Goal: Information Seeking & Learning: Understand process/instructions

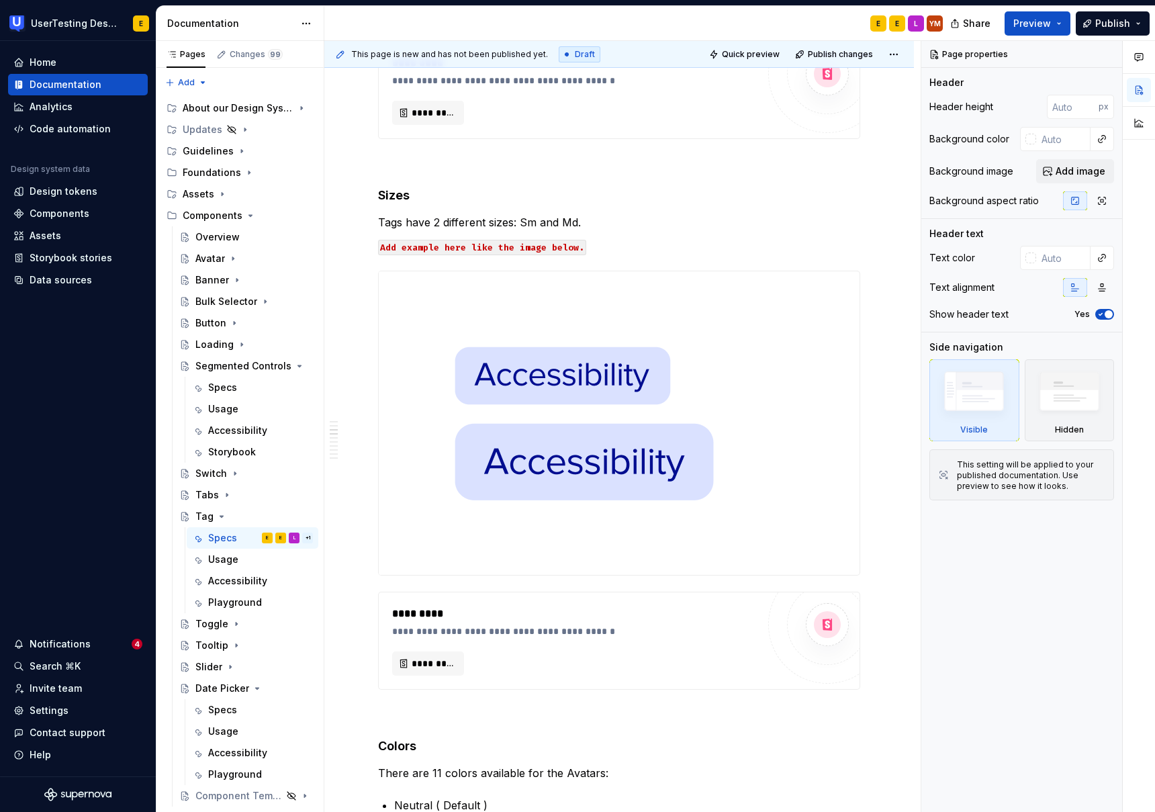
scroll to position [471, 0]
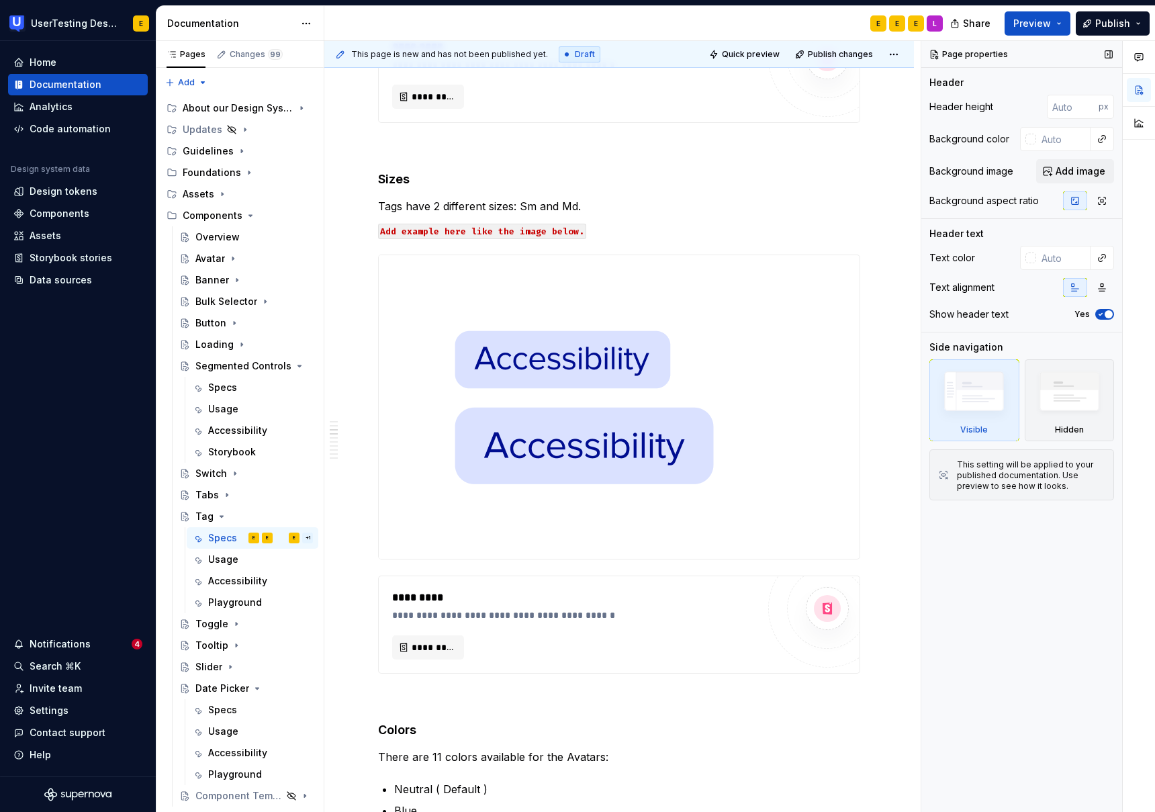
type textarea "*"
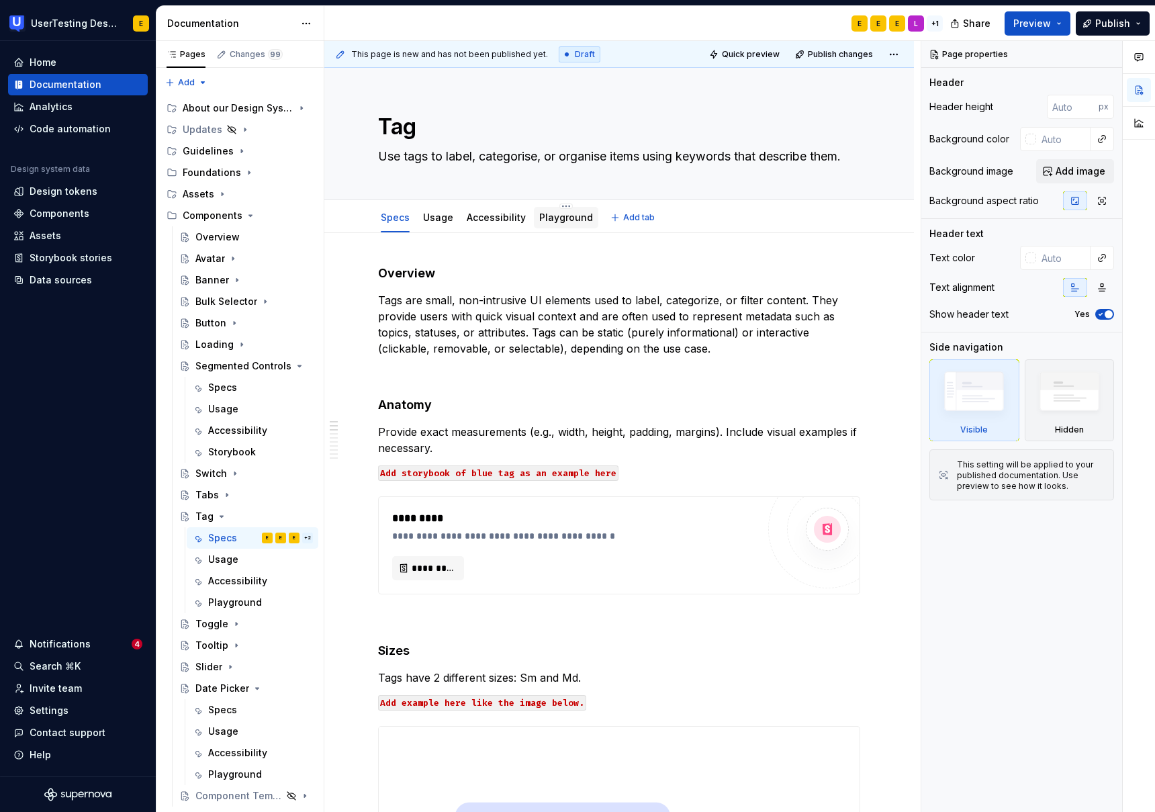
click at [565, 216] on link "Playground" at bounding box center [566, 216] width 54 height 11
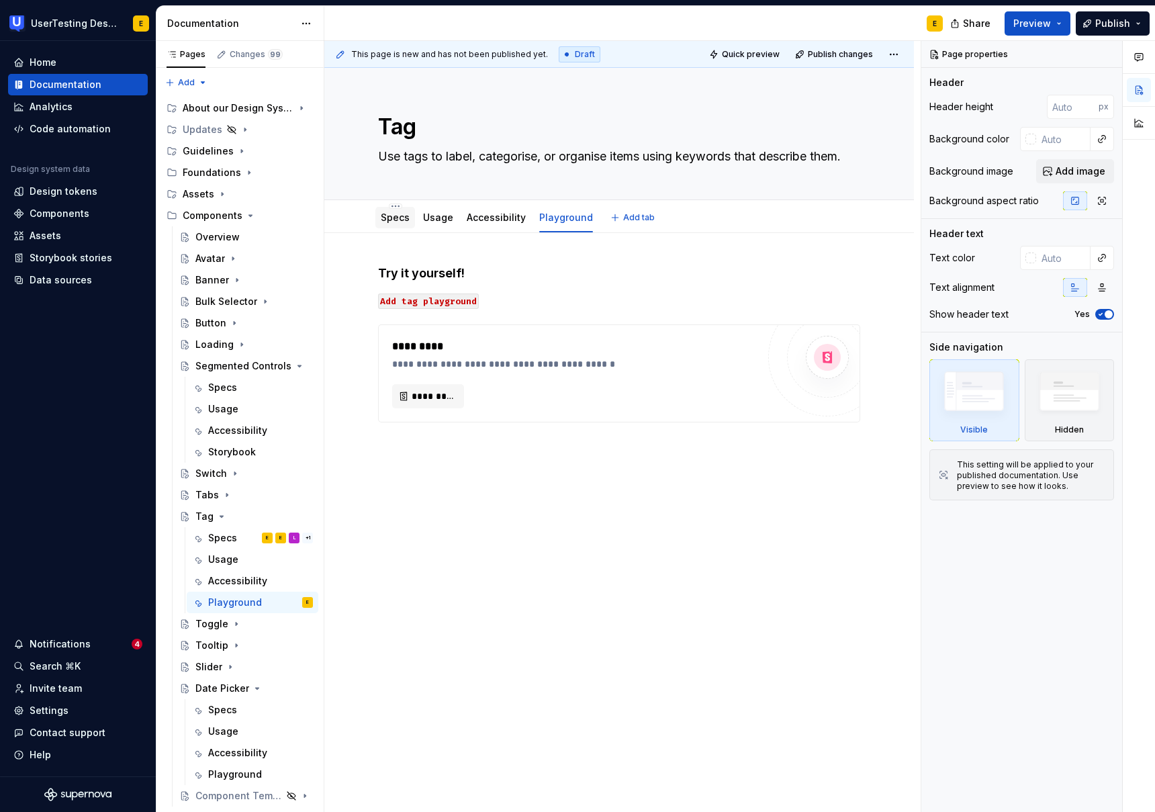
click at [401, 220] on link "Specs" at bounding box center [395, 216] width 29 height 11
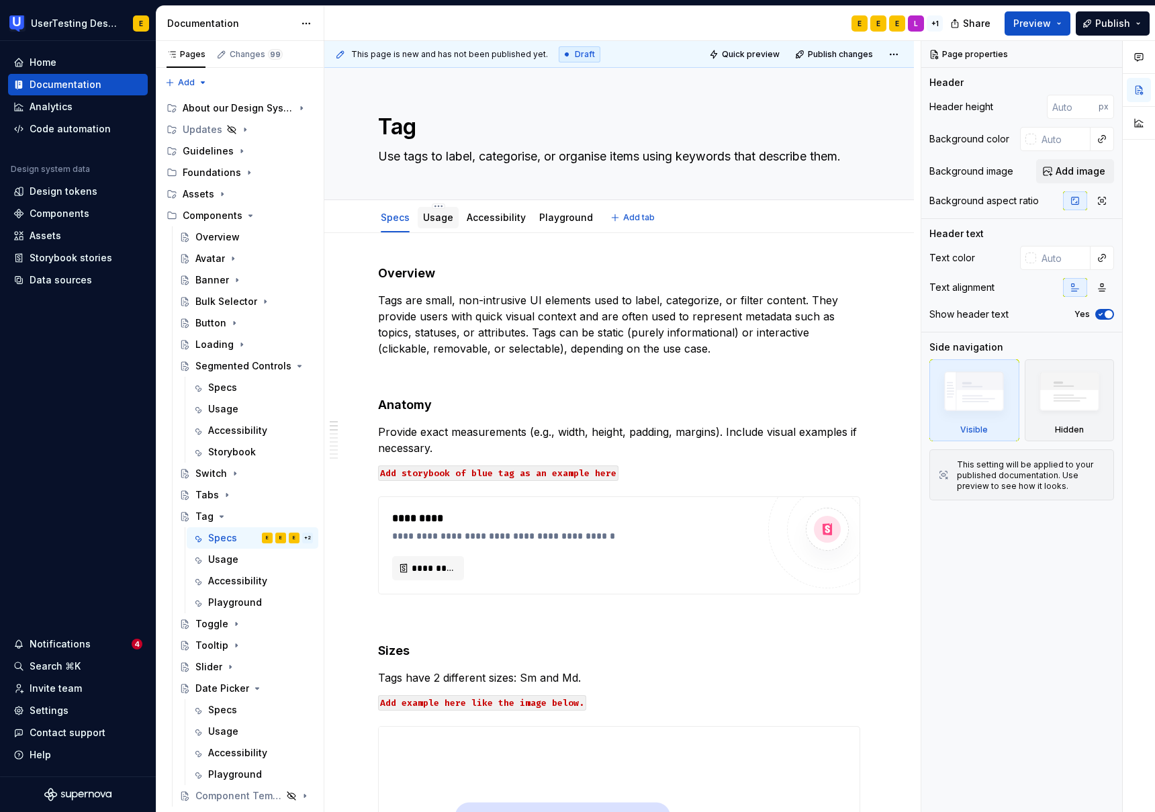
click at [441, 218] on link "Usage" at bounding box center [438, 216] width 30 height 11
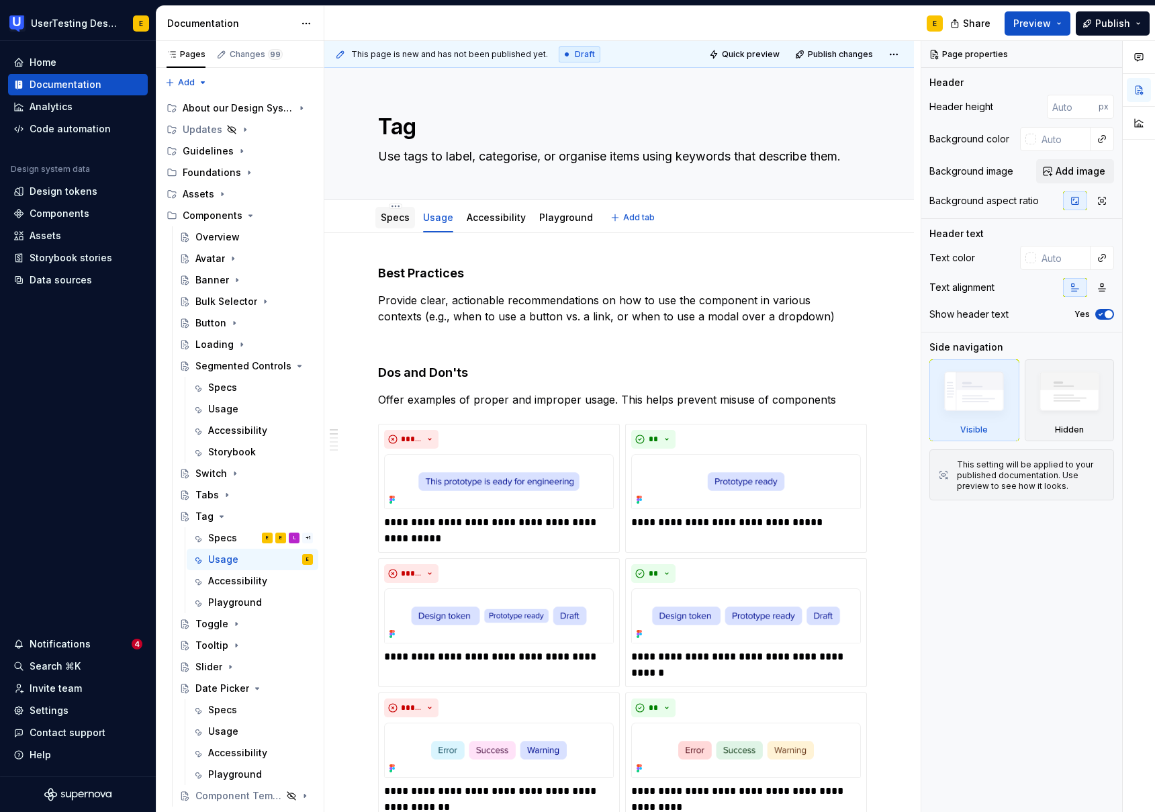
click at [398, 226] on div "Specs" at bounding box center [395, 217] width 40 height 21
click at [395, 224] on div "Specs" at bounding box center [395, 217] width 29 height 13
click at [397, 222] on link "Specs" at bounding box center [395, 216] width 29 height 11
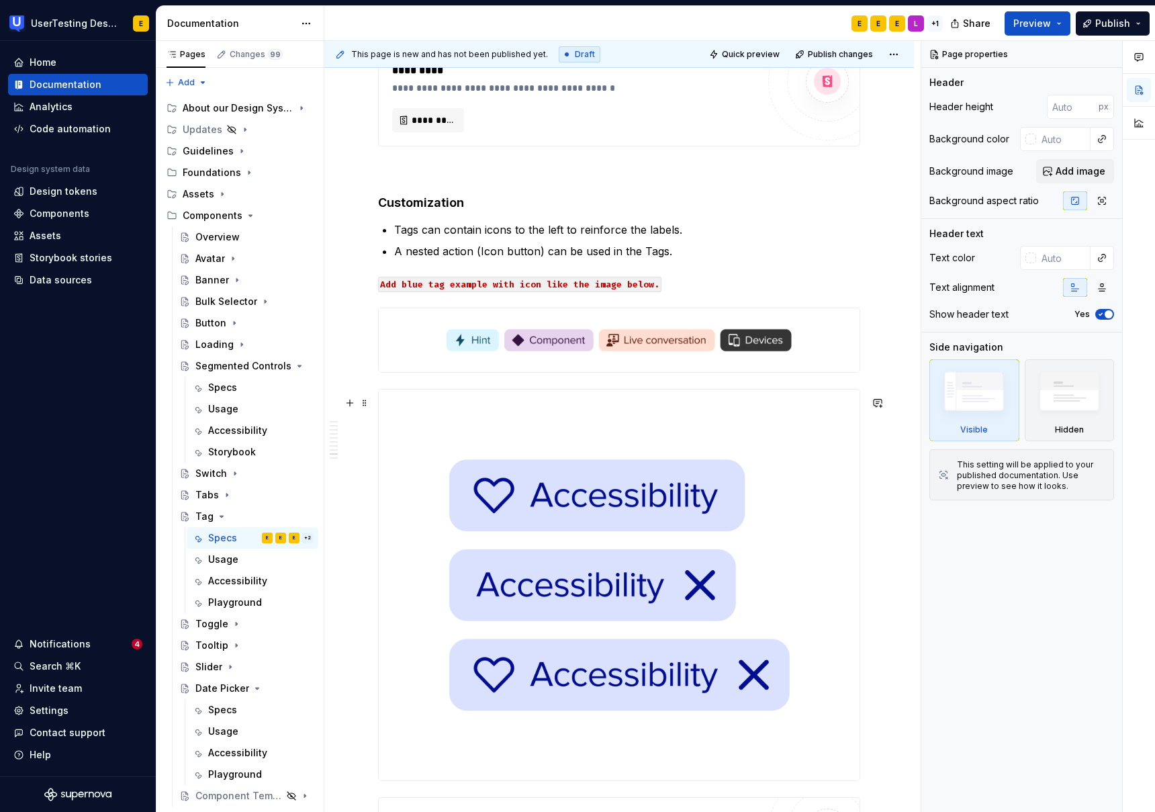
scroll to position [3745, 0]
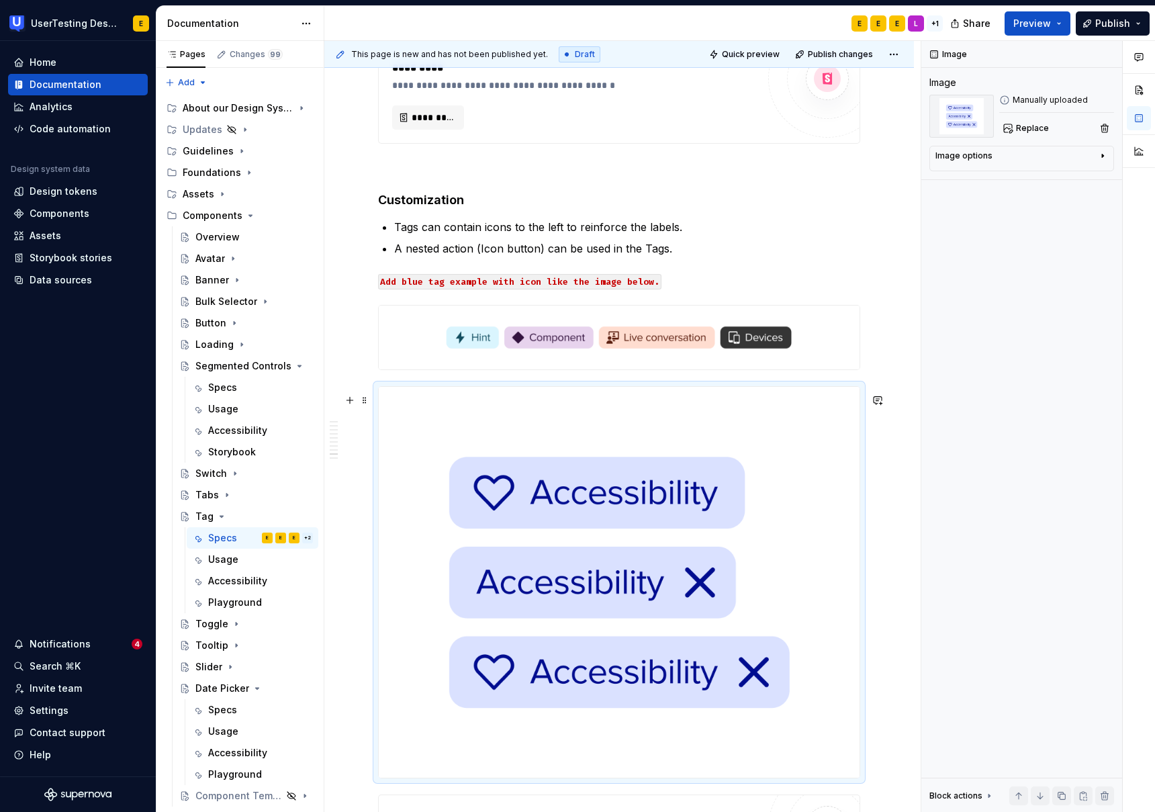
click at [749, 590] on img at bounding box center [619, 582] width 481 height 391
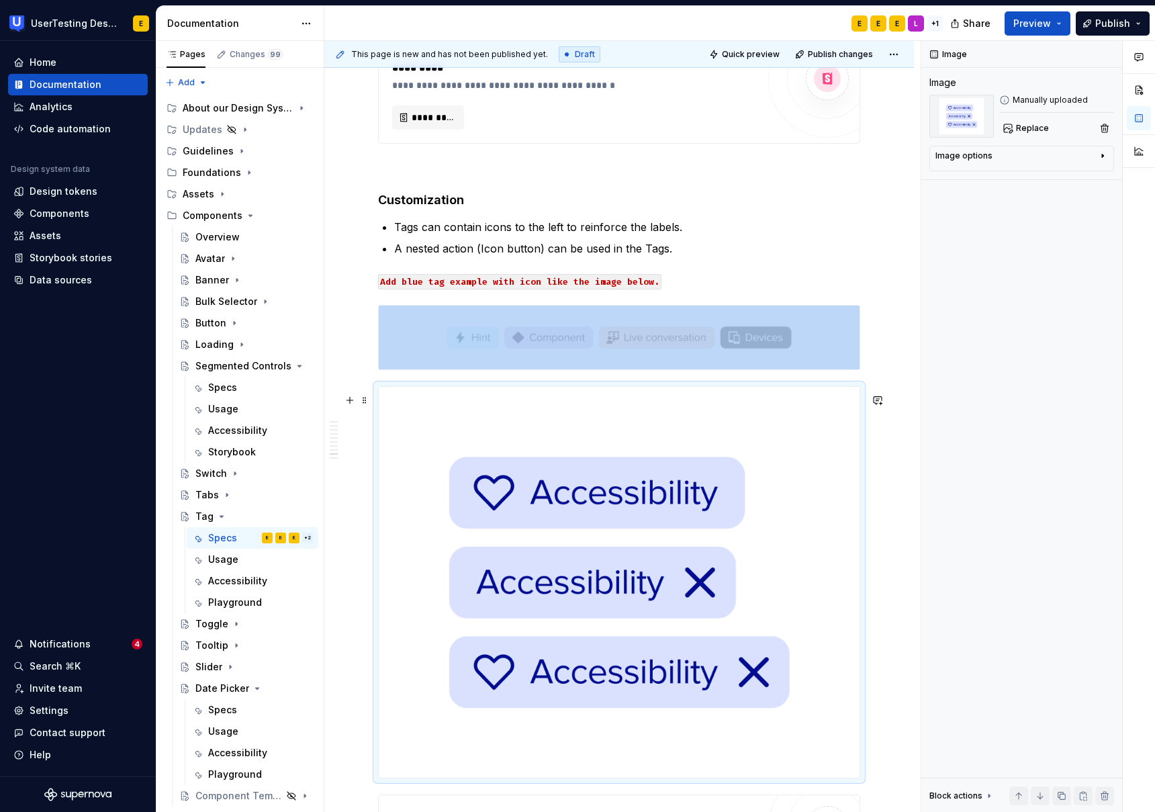
click at [712, 591] on img at bounding box center [619, 582] width 481 height 391
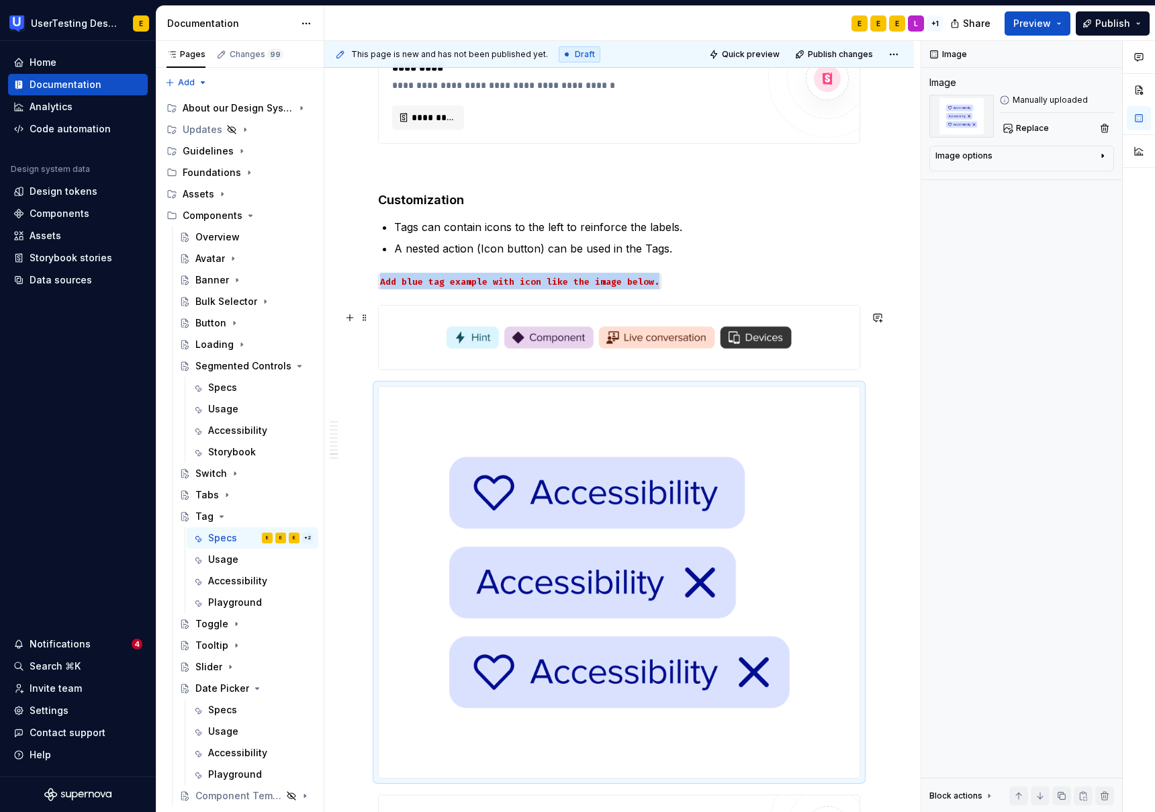
click at [629, 354] on img at bounding box center [619, 337] width 481 height 64
click at [684, 497] on img at bounding box center [619, 582] width 481 height 391
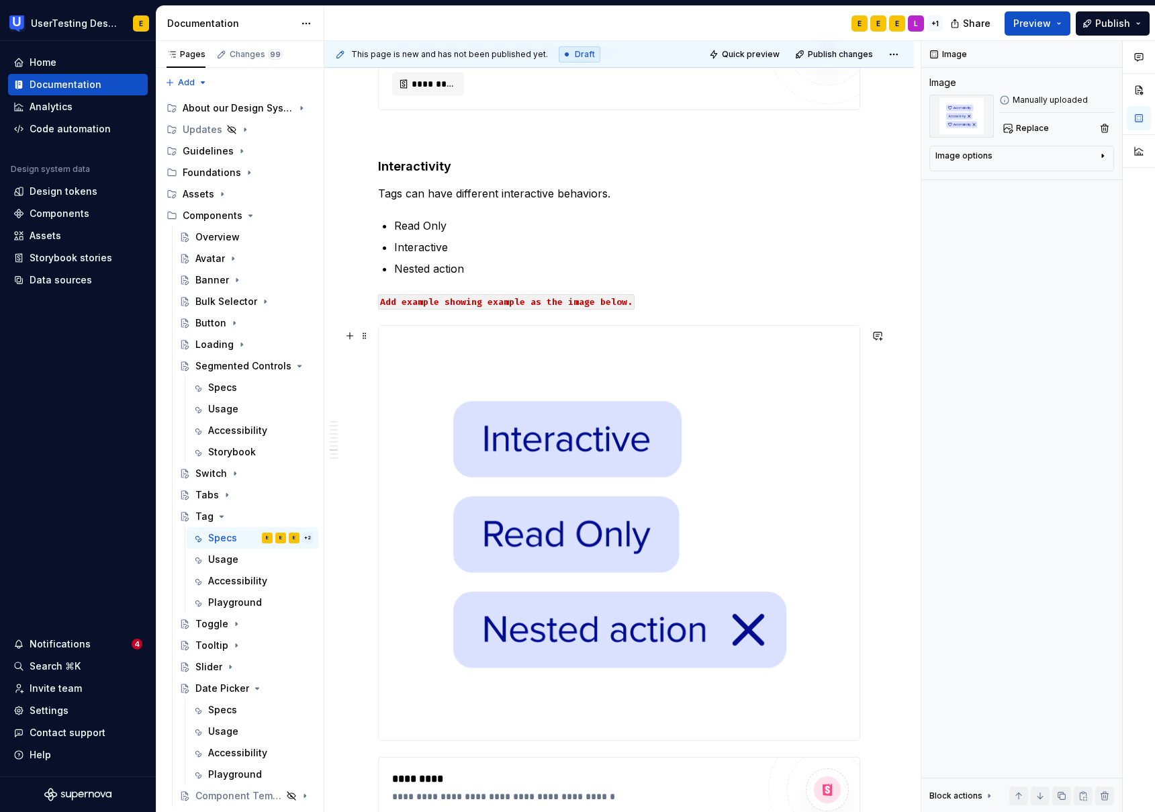
scroll to position [3040, 0]
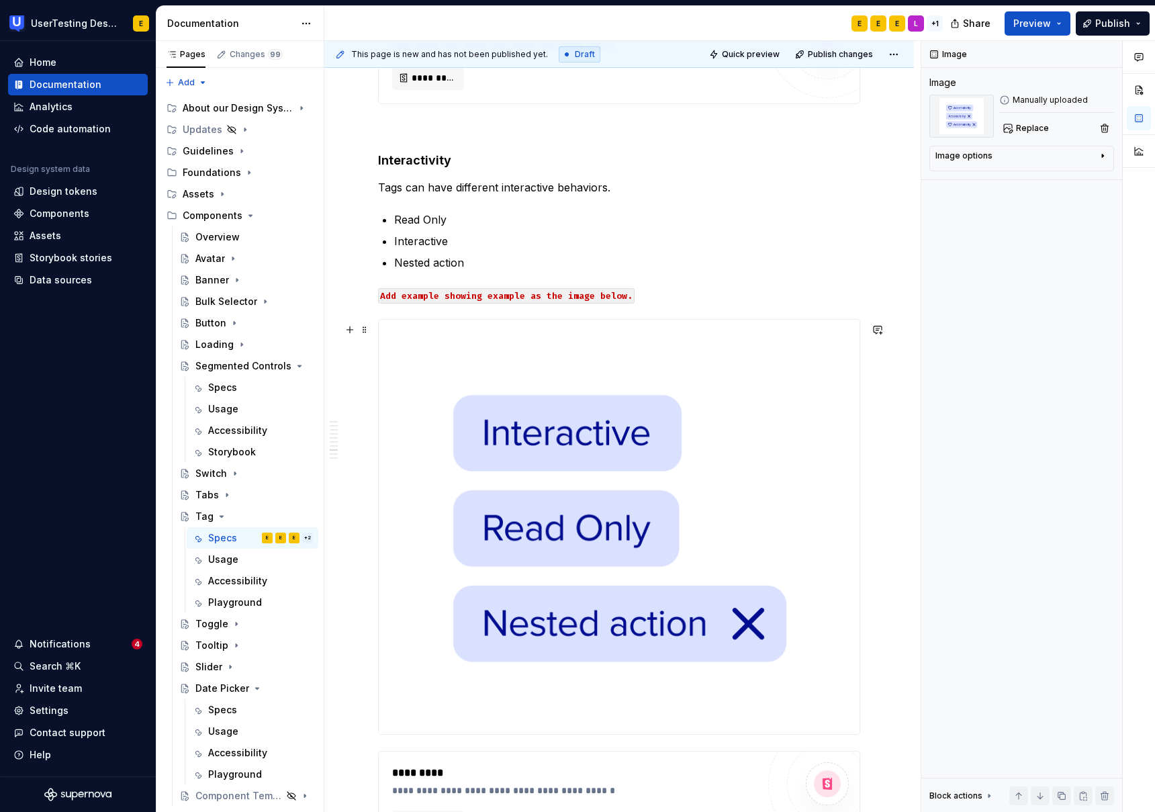
click at [742, 622] on img at bounding box center [619, 527] width 481 height 414
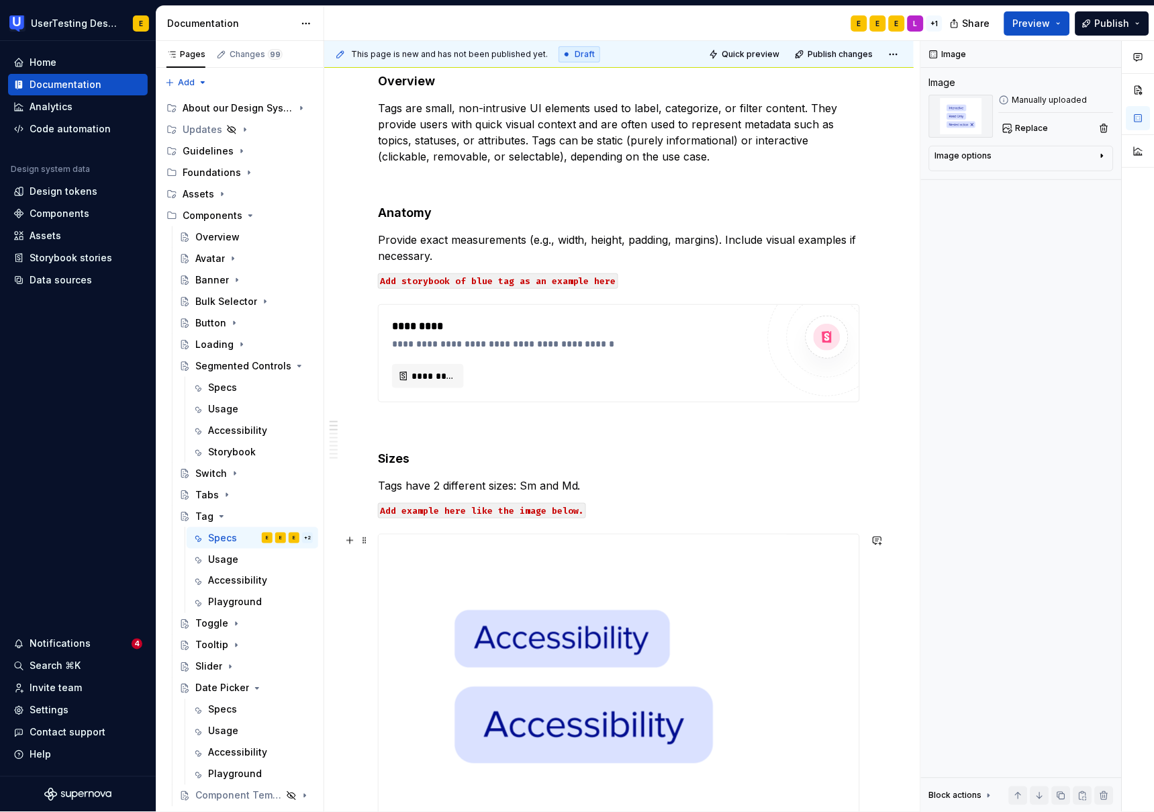
scroll to position [0, 0]
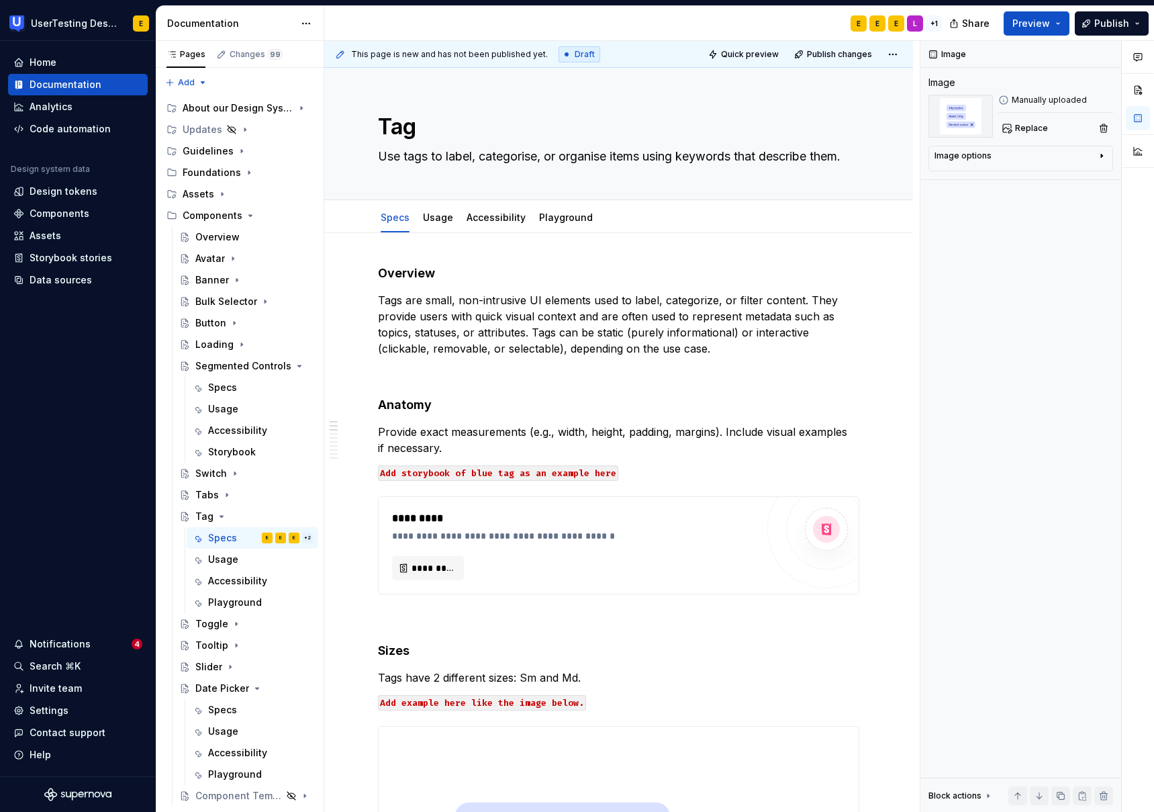
type textarea "*"
